Goal: Task Accomplishment & Management: Manage account settings

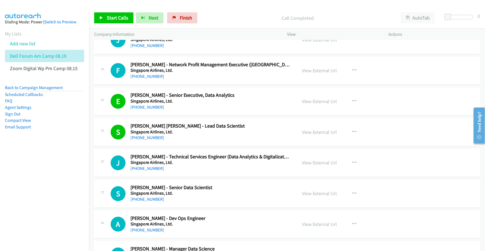
scroll to position [1513, 0]
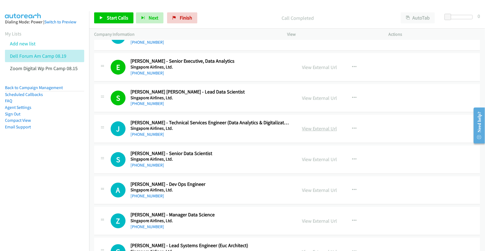
click at [317, 131] on link "View External Url" at bounding box center [319, 128] width 35 height 6
click at [315, 162] on link "View External Url" at bounding box center [319, 159] width 35 height 6
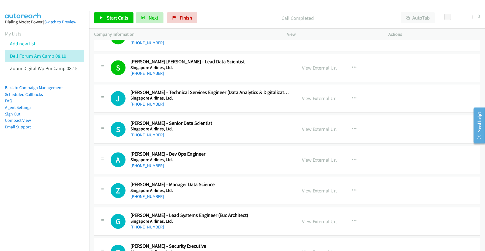
scroll to position [1547, 0]
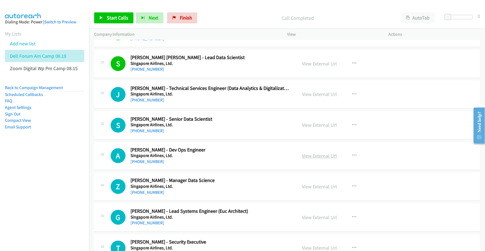
click at [303, 157] on link "View External Url" at bounding box center [319, 156] width 35 height 6
click at [328, 190] on link "View External Url" at bounding box center [319, 186] width 35 height 6
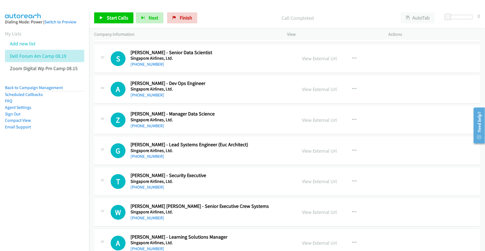
scroll to position [1616, 0]
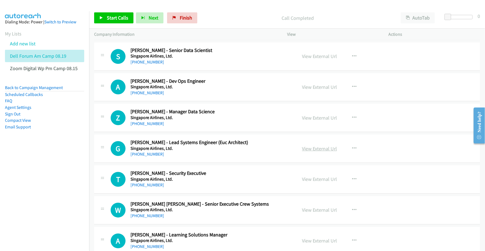
click at [312, 149] on link "View External Url" at bounding box center [319, 149] width 35 height 6
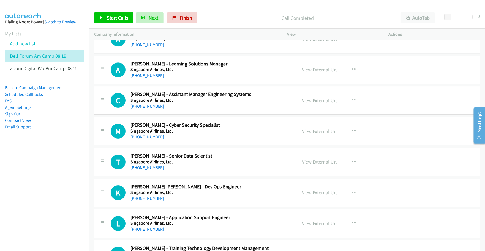
scroll to position [1788, 0]
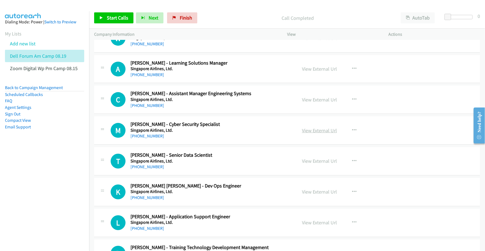
click at [305, 134] on link "View External Url" at bounding box center [319, 130] width 35 height 6
click at [313, 164] on link "View External Url" at bounding box center [319, 161] width 35 height 6
click at [315, 193] on link "View External Url" at bounding box center [319, 192] width 35 height 6
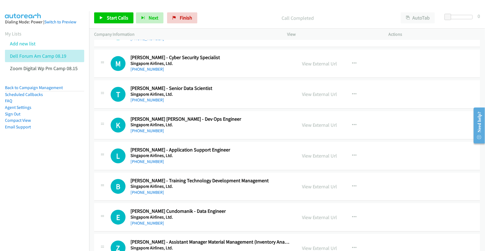
scroll to position [1857, 0]
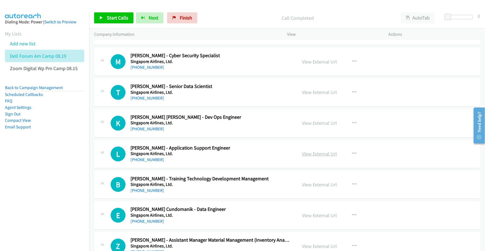
click at [307, 155] on link "View External Url" at bounding box center [319, 154] width 35 height 6
click at [307, 218] on link "View External Url" at bounding box center [319, 215] width 35 height 6
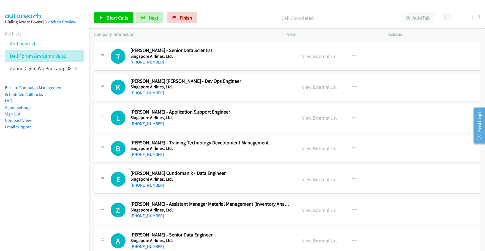
scroll to position [1925, 0]
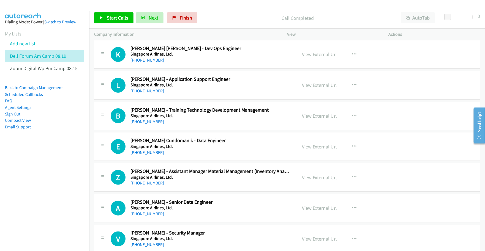
click at [315, 210] on link "View External Url" at bounding box center [319, 208] width 35 height 6
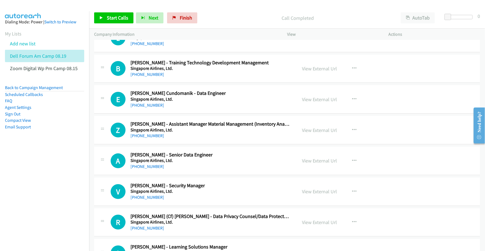
scroll to position [1994, 0]
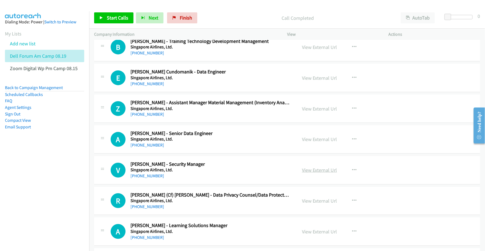
click at [319, 173] on link "View External Url" at bounding box center [319, 170] width 35 height 6
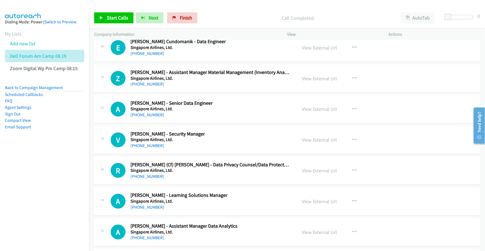
scroll to position [2029, 0]
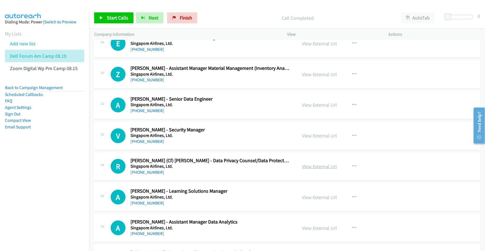
click at [310, 170] on link "View External Url" at bounding box center [319, 166] width 35 height 6
drag, startPoint x: 32, startPoint y: 171, endPoint x: 34, endPoint y: 166, distance: 6.2
click at [32, 171] on nav "Dialing Mode: Power | Switch to Preview My Lists Add new list Dell Forum Am Cam…" at bounding box center [44, 136] width 89 height 251
click at [18, 45] on link "Add new list" at bounding box center [23, 43] width 26 height 6
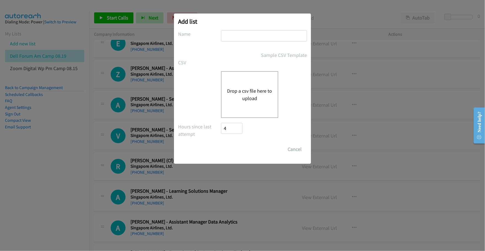
click at [243, 95] on button "Drop a csv file here to upload" at bounding box center [249, 94] width 45 height 15
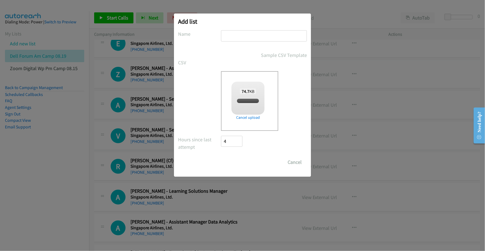
checkbox input "true"
click at [256, 35] on input "text" at bounding box center [264, 35] width 86 height 11
type input "Dell Forum Am Camp 08.19 v2"
click at [239, 161] on input "Save List" at bounding box center [235, 162] width 29 height 11
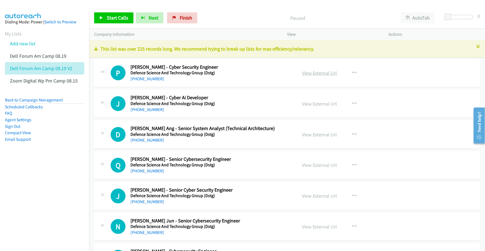
click at [319, 73] on link "View External Url" at bounding box center [319, 73] width 35 height 6
click at [315, 102] on link "View External Url" at bounding box center [319, 104] width 35 height 6
click at [310, 133] on link "View External Url" at bounding box center [319, 134] width 35 height 6
click at [313, 164] on link "View External Url" at bounding box center [319, 165] width 35 height 6
click at [312, 197] on link "View External Url" at bounding box center [319, 196] width 35 height 6
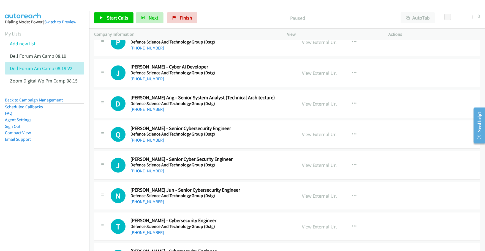
scroll to position [34, 0]
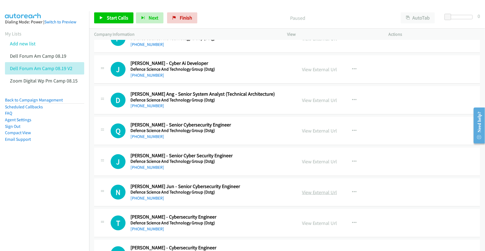
click at [311, 191] on link "View External Url" at bounding box center [319, 192] width 35 height 6
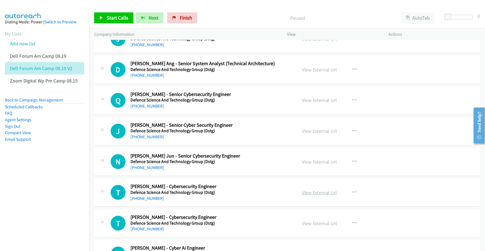
scroll to position [69, 0]
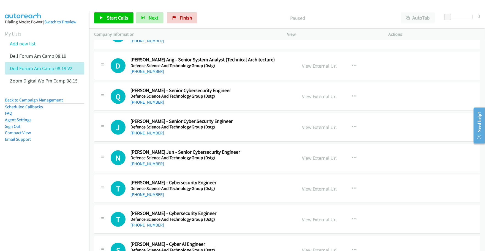
click at [309, 189] on link "View External Url" at bounding box center [319, 189] width 35 height 6
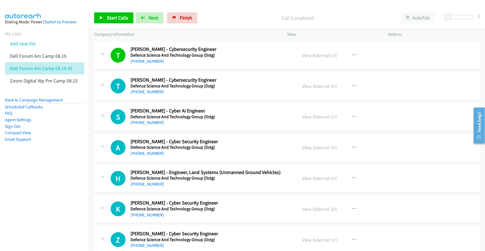
scroll to position [206, 0]
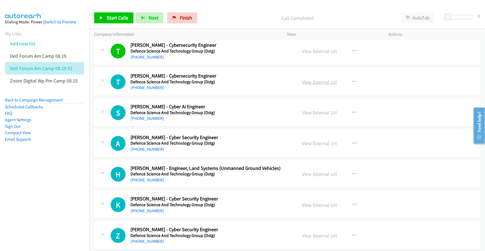
click at [312, 81] on link "View External Url" at bounding box center [319, 82] width 35 height 6
click at [308, 114] on link "View External Url" at bounding box center [319, 112] width 35 height 6
click at [314, 142] on link "View External Url" at bounding box center [319, 143] width 35 height 6
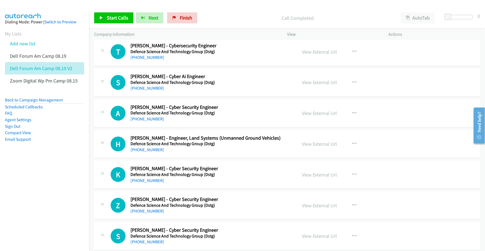
scroll to position [241, 0]
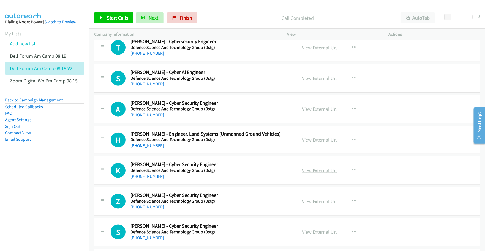
click at [318, 171] on link "View External Url" at bounding box center [319, 171] width 35 height 6
click at [311, 201] on link "View External Url" at bounding box center [319, 201] width 35 height 6
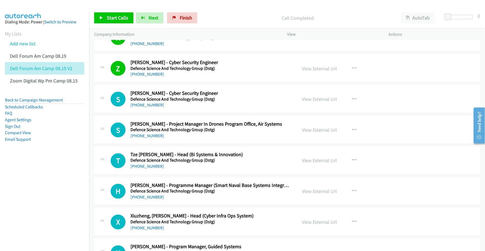
scroll to position [378, 0]
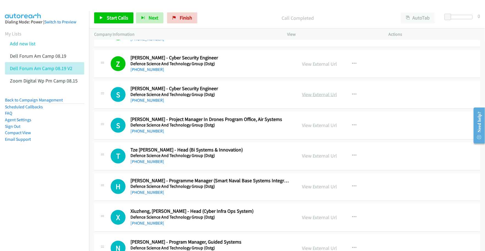
click at [313, 95] on link "View External Url" at bounding box center [319, 94] width 35 height 6
click at [311, 157] on link "View External Url" at bounding box center [319, 156] width 35 height 6
click at [314, 217] on link "View External Url" at bounding box center [319, 218] width 35 height 6
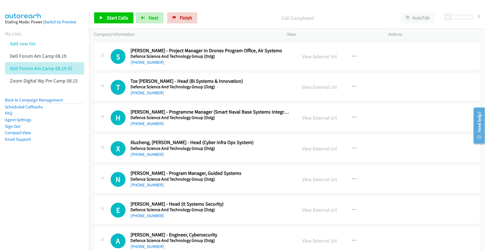
scroll to position [481, 0]
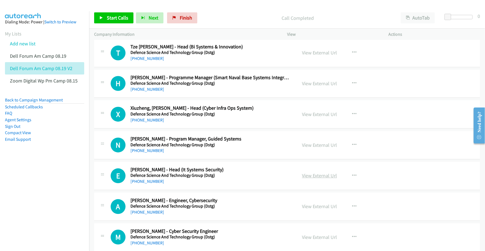
click at [321, 175] on link "View External Url" at bounding box center [319, 176] width 35 height 6
click at [314, 207] on link "View External Url" at bounding box center [319, 207] width 35 height 6
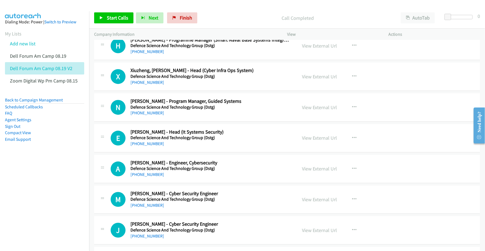
scroll to position [550, 0]
click at [311, 169] on link "View External Url" at bounding box center [319, 169] width 35 height 6
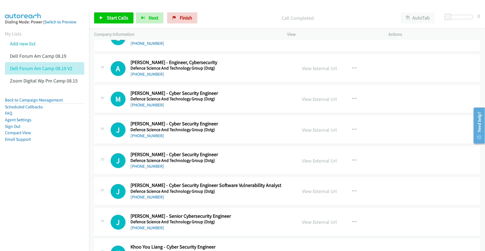
scroll to position [619, 0]
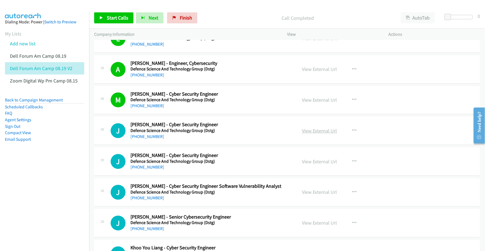
click at [323, 133] on link "View External Url" at bounding box center [319, 131] width 35 height 6
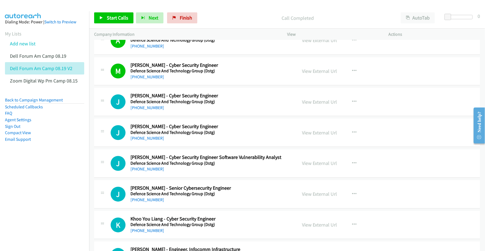
scroll to position [653, 0]
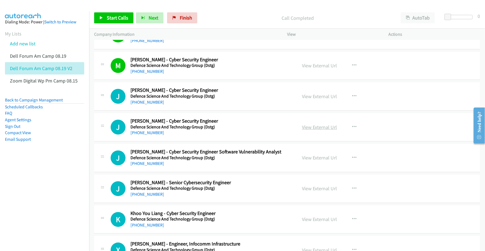
click at [316, 130] on link "View External Url" at bounding box center [319, 127] width 35 height 6
click at [311, 191] on link "View External Url" at bounding box center [319, 188] width 35 height 6
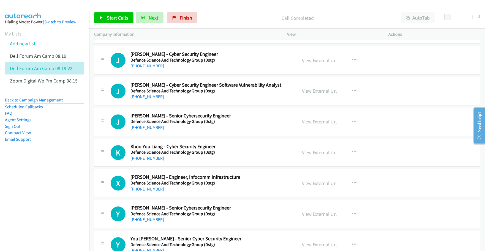
scroll to position [722, 0]
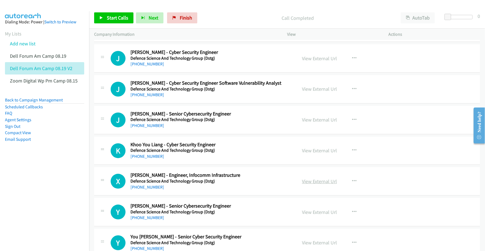
click at [314, 183] on link "View External Url" at bounding box center [319, 181] width 35 height 6
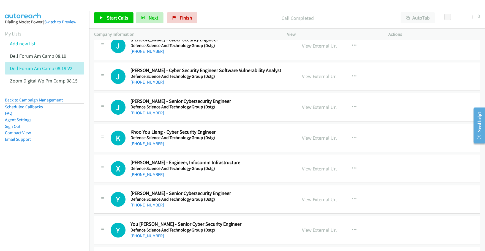
scroll to position [756, 0]
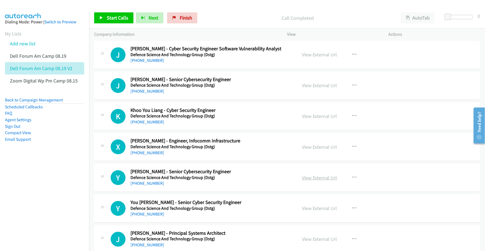
click at [306, 178] on link "View External Url" at bounding box center [319, 178] width 35 height 6
drag, startPoint x: 309, startPoint y: 210, endPoint x: 277, endPoint y: 205, distance: 32.2
click at [311, 211] on link "View External Url" at bounding box center [319, 208] width 35 height 6
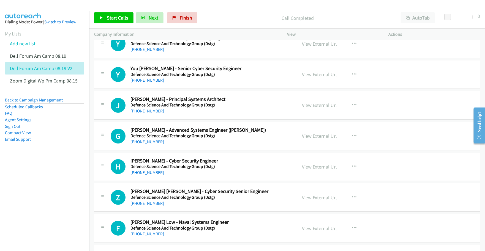
scroll to position [894, 0]
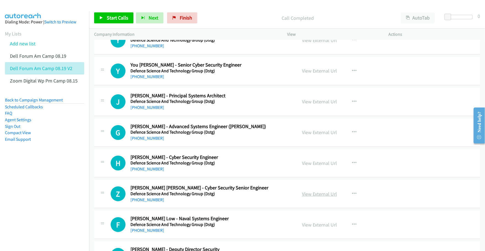
click at [315, 196] on link "View External Url" at bounding box center [319, 194] width 35 height 6
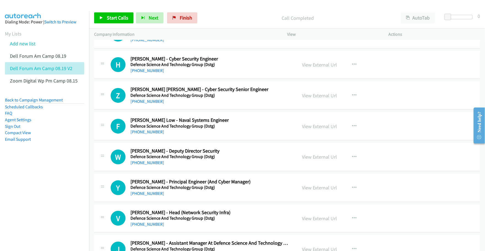
scroll to position [997, 0]
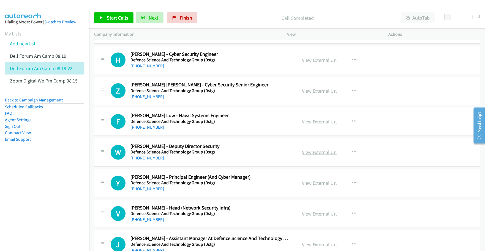
click at [314, 153] on link "View External Url" at bounding box center [319, 152] width 35 height 6
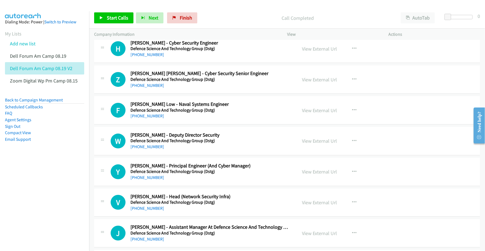
scroll to position [1031, 0]
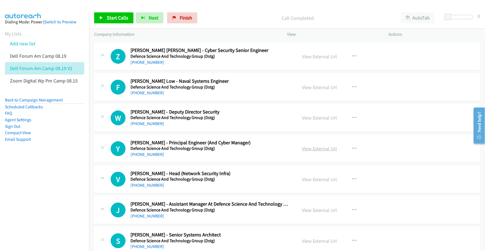
click at [317, 152] on link "View External Url" at bounding box center [319, 149] width 35 height 6
click at [306, 180] on link "View External Url" at bounding box center [319, 179] width 35 height 6
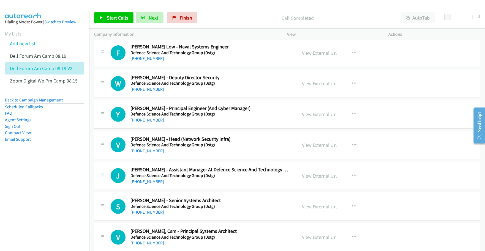
click at [313, 176] on link "View External Url" at bounding box center [319, 176] width 35 height 6
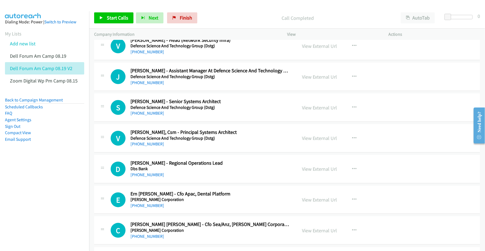
scroll to position [1169, 0]
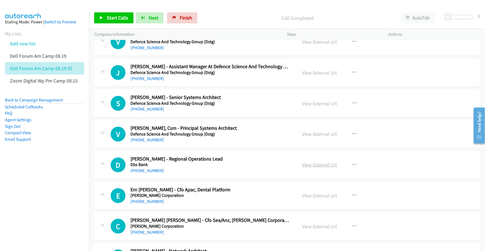
click at [310, 166] on link "View External Url" at bounding box center [319, 165] width 35 height 6
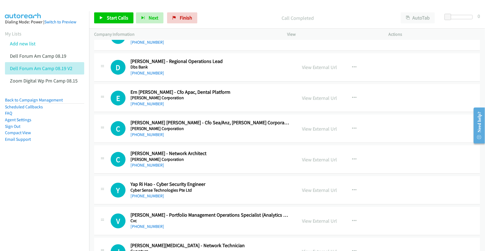
scroll to position [1272, 0]
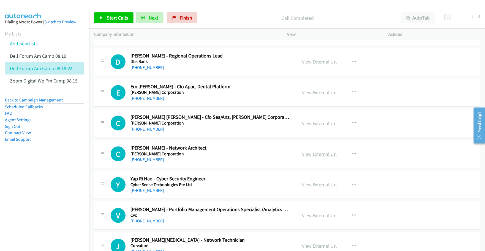
click at [327, 157] on link "View External Url" at bounding box center [319, 154] width 35 height 6
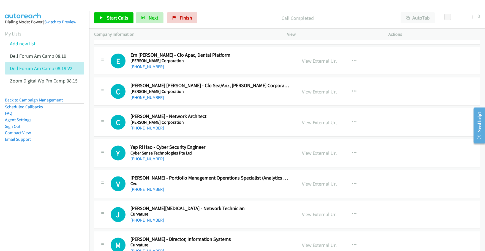
scroll to position [1307, 0]
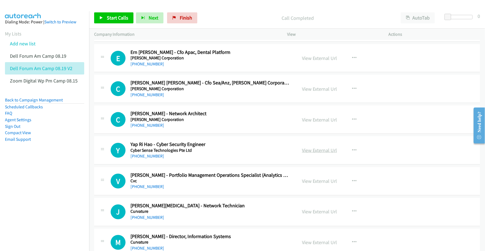
click at [304, 152] on link "View External Url" at bounding box center [319, 150] width 35 height 6
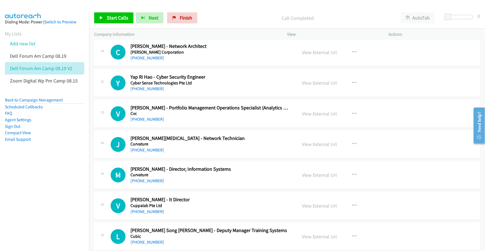
scroll to position [1375, 0]
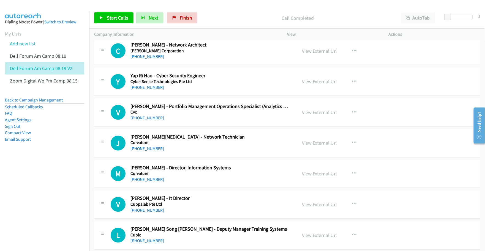
click at [307, 176] on link "View External Url" at bounding box center [319, 174] width 35 height 6
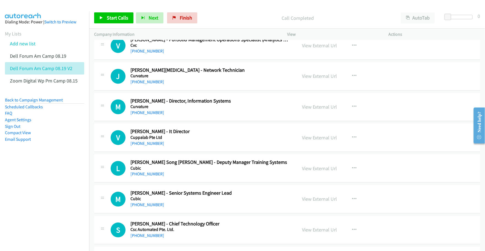
scroll to position [1444, 0]
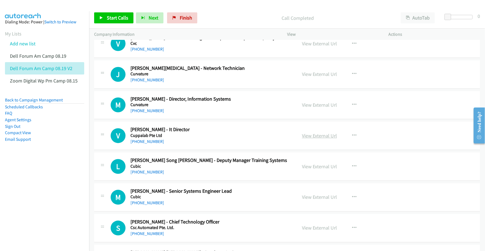
click at [314, 139] on link "View External Url" at bounding box center [319, 136] width 35 height 6
click at [303, 197] on link "View External Url" at bounding box center [319, 197] width 35 height 6
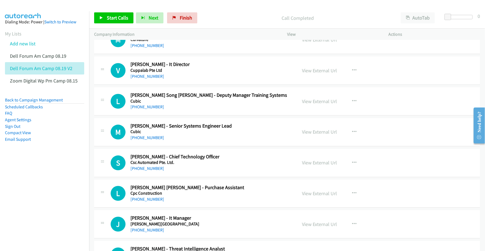
scroll to position [1513, 0]
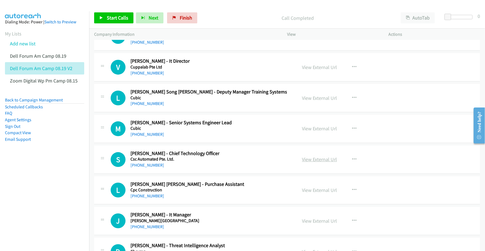
click at [314, 162] on link "View External Url" at bounding box center [319, 159] width 35 height 6
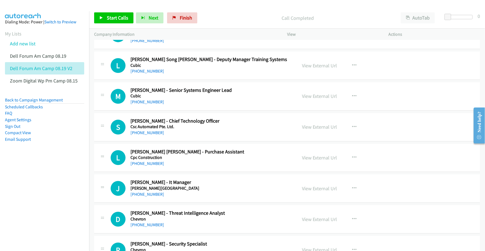
scroll to position [1547, 0]
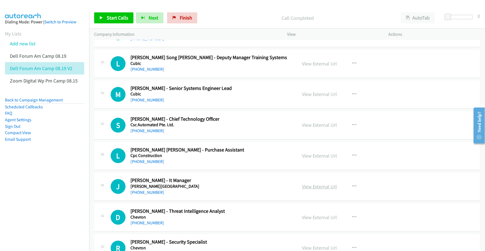
click at [307, 188] on link "View External Url" at bounding box center [319, 186] width 35 height 6
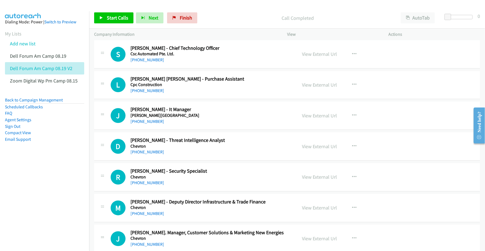
scroll to position [1650, 0]
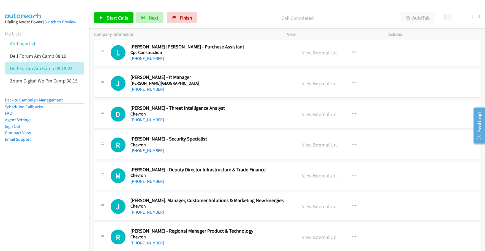
click at [309, 178] on link "View External Url" at bounding box center [319, 175] width 35 height 6
click at [315, 210] on link "View External Url" at bounding box center [319, 206] width 35 height 6
click at [308, 238] on link "View External Url" at bounding box center [319, 237] width 35 height 6
